Goal: Register for event/course

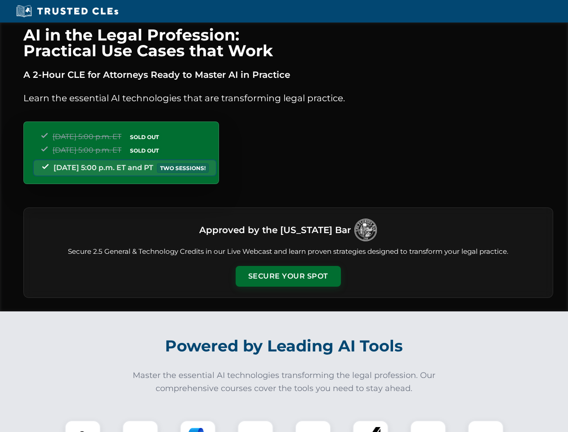
click at [288, 276] on button "Secure Your Spot" at bounding box center [288, 276] width 105 height 21
click at [83, 426] on img at bounding box center [83, 438] width 26 height 26
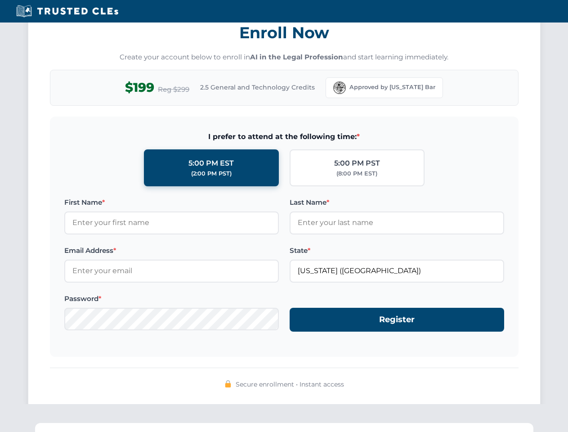
scroll to position [883, 0]
